Goal: Check status: Check status

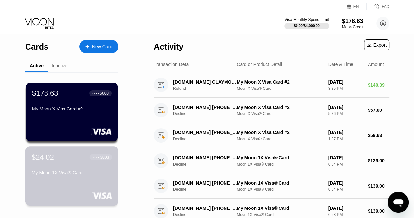
click at [70, 165] on div "$24.02 ● ● ● ● 3003 My Moon 1X Visa® Card" at bounding box center [72, 165] width 80 height 25
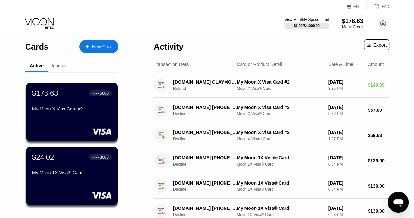
click at [67, 67] on div "Inactive" at bounding box center [60, 65] width 16 height 5
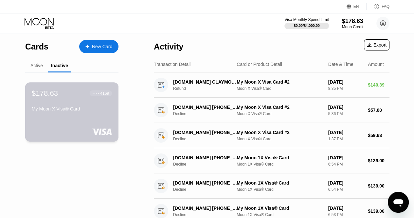
click at [80, 92] on div "$178.63 ● ● ● ● 4169" at bounding box center [72, 93] width 80 height 9
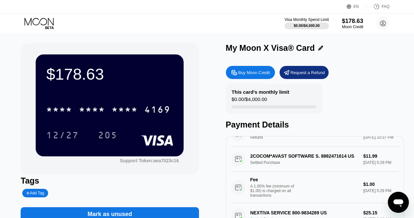
scroll to position [20, 0]
